Goal: Task Accomplishment & Management: Manage account settings

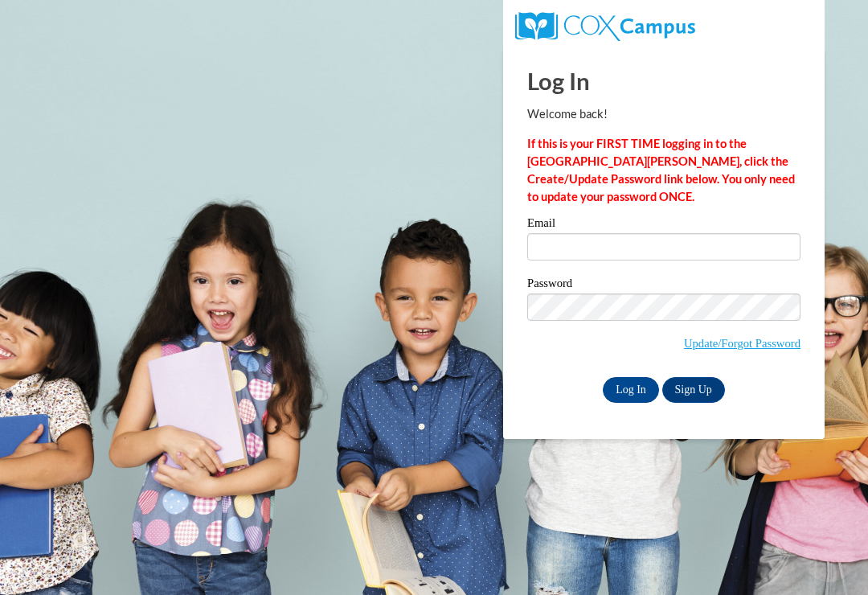
click at [625, 232] on label "Email" at bounding box center [663, 225] width 273 height 16
click at [625, 233] on input "Email" at bounding box center [663, 246] width 273 height 27
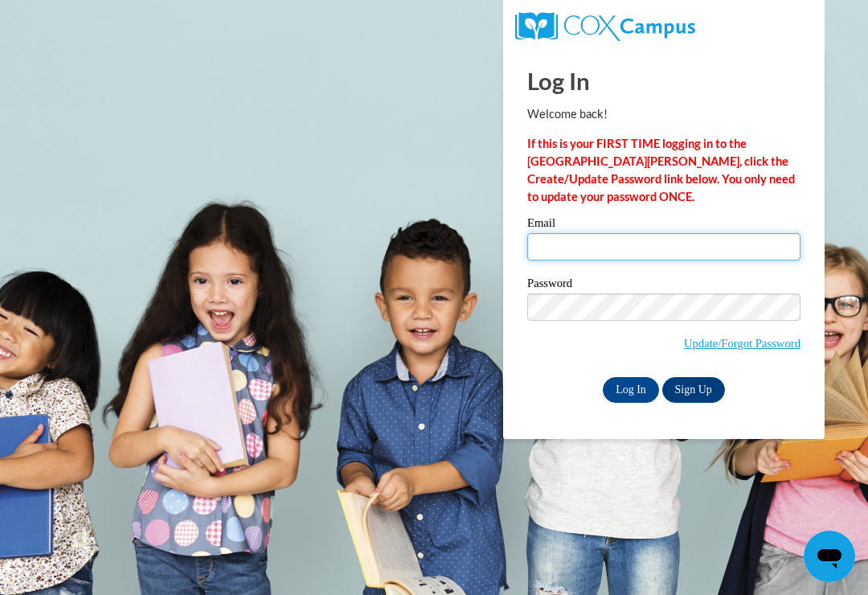
click at [631, 252] on input "Email" at bounding box center [663, 246] width 273 height 27
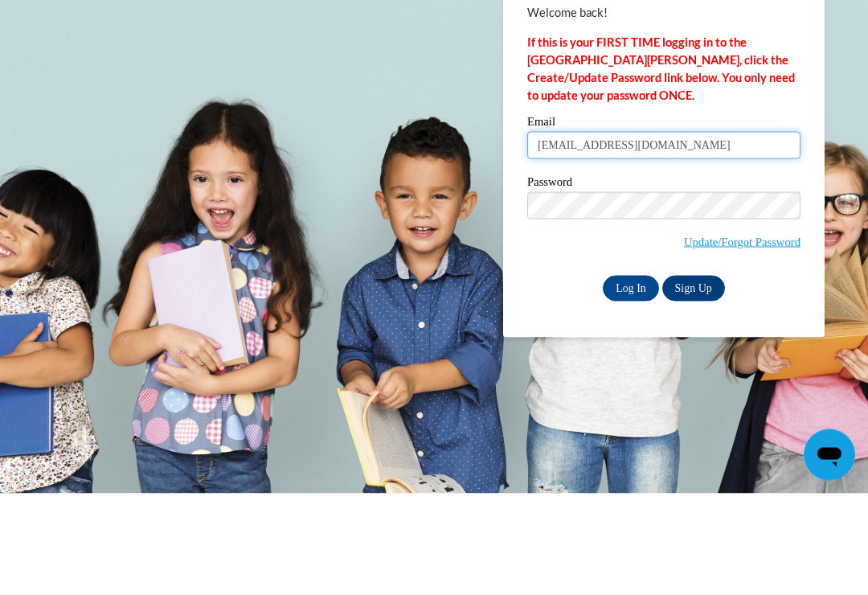
type input "kaylasdams13@icloud.com"
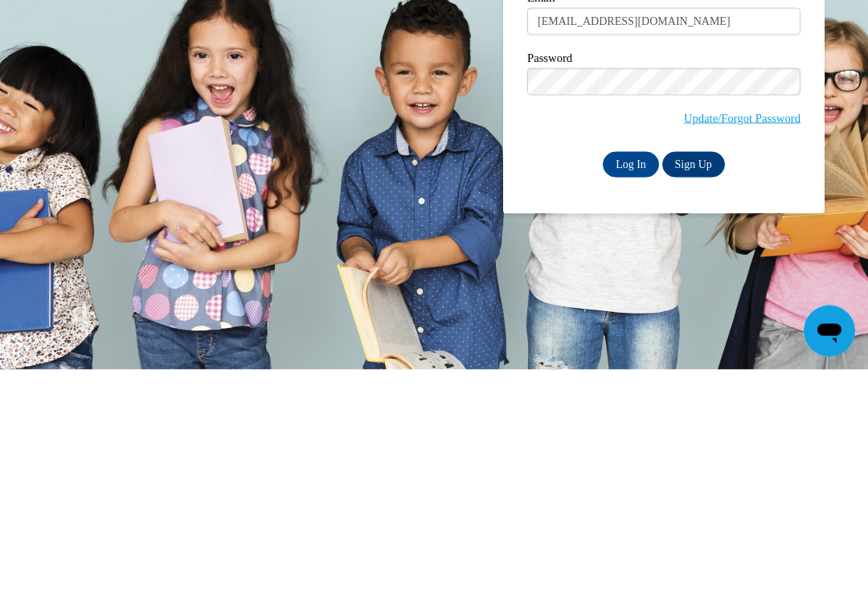
click at [641, 377] on input "Log In" at bounding box center [631, 390] width 56 height 26
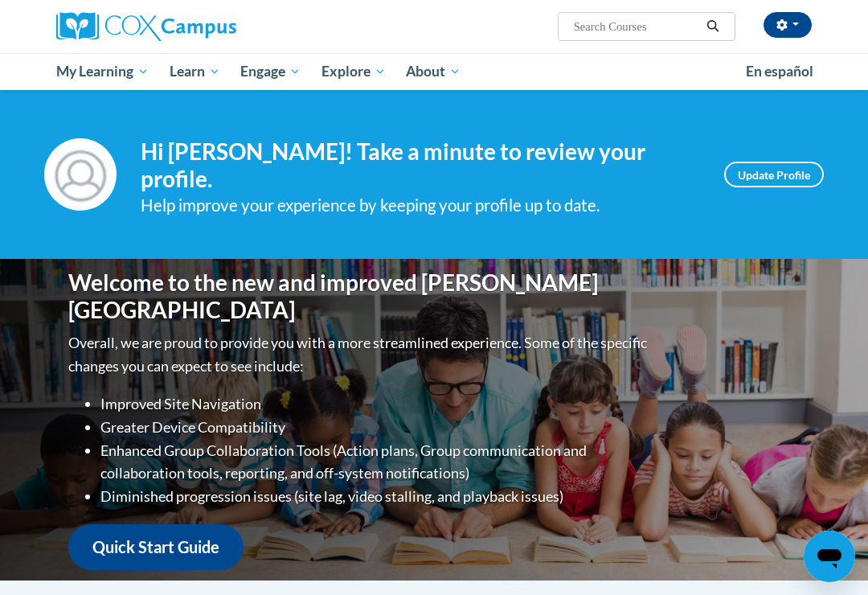
click at [0, 0] on link "Certificates" at bounding box center [0, 0] width 0 height 0
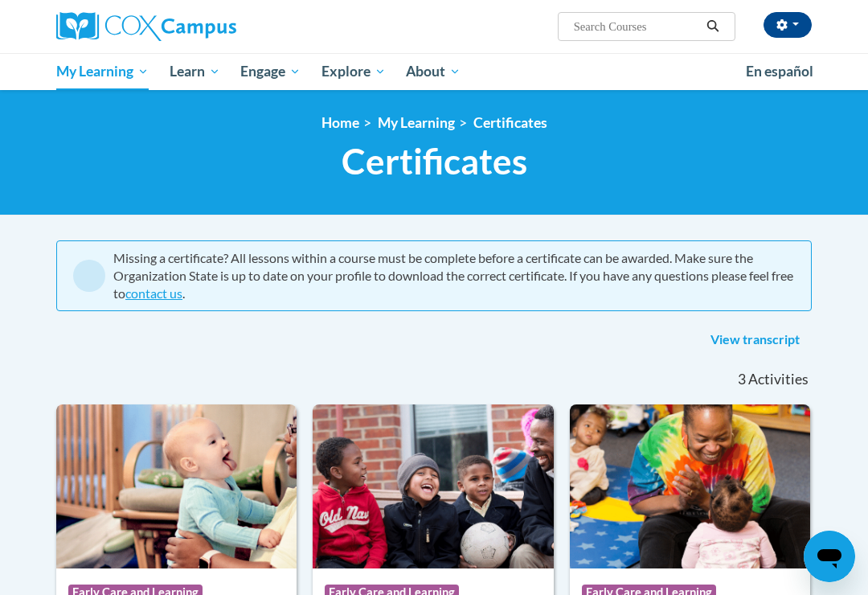
click at [174, 297] on link "contact us" at bounding box center [153, 292] width 57 height 15
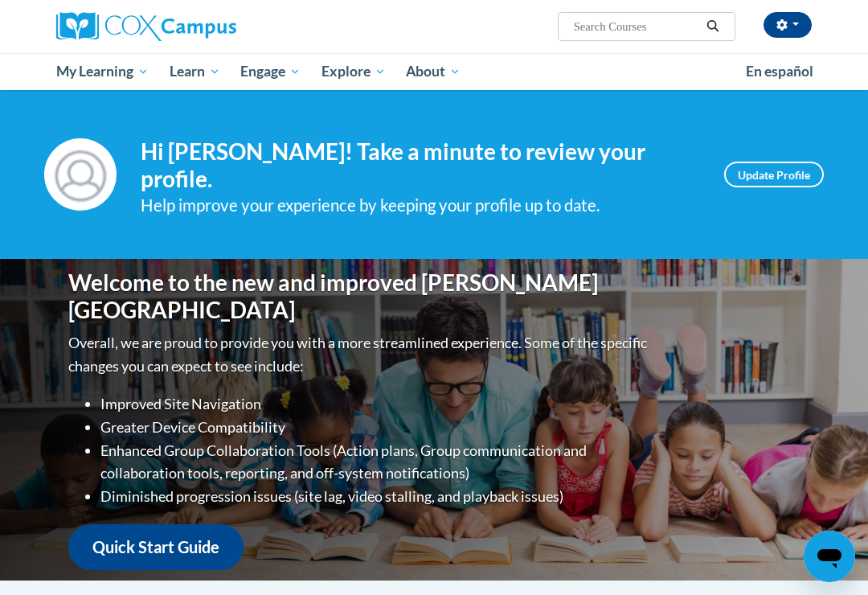
click at [0, 0] on span "Certificates" at bounding box center [0, 0] width 0 height 0
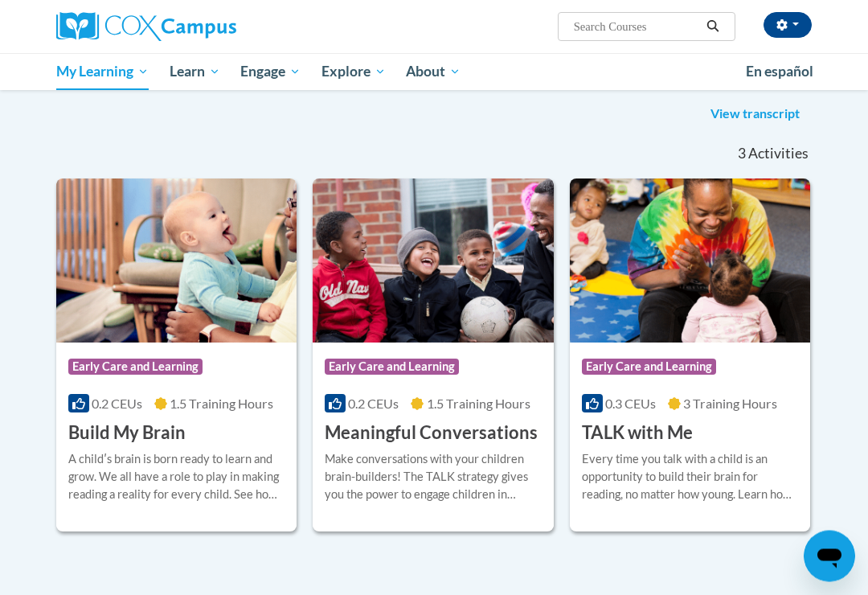
scroll to position [227, 0]
